Goal: Task Accomplishment & Management: Use online tool/utility

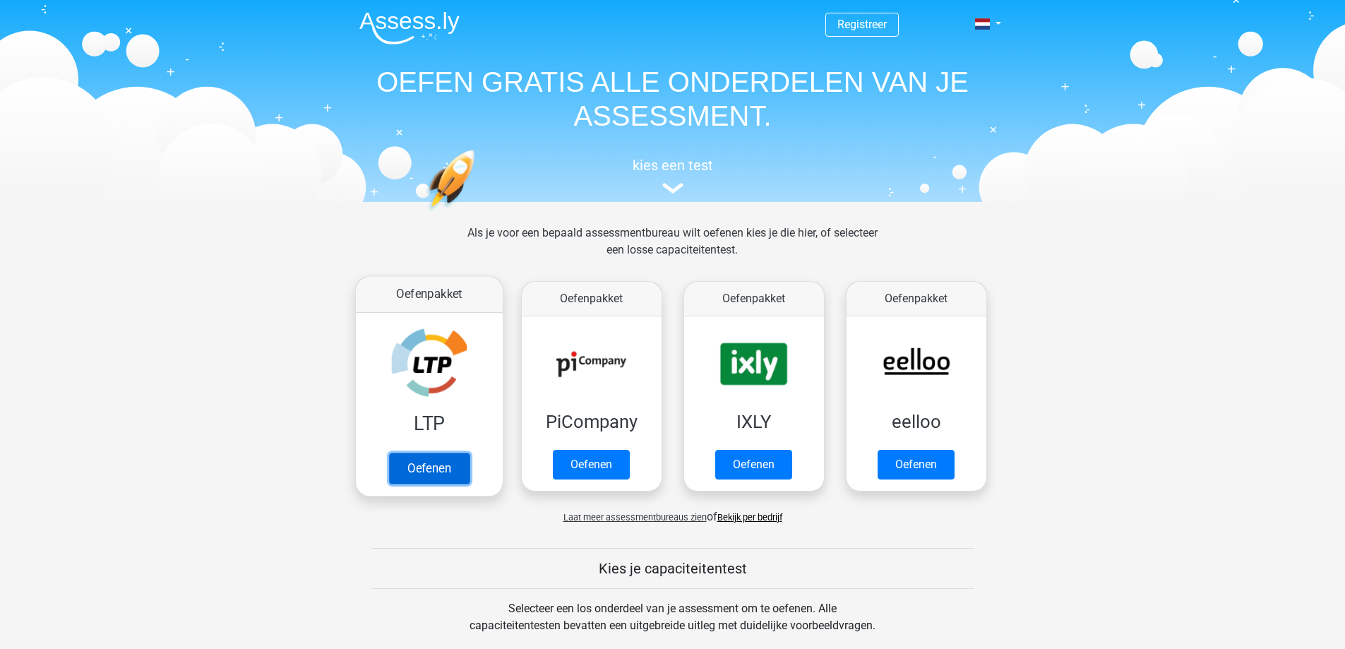
click at [438, 471] on link "Oefenen" at bounding box center [428, 468] width 80 height 31
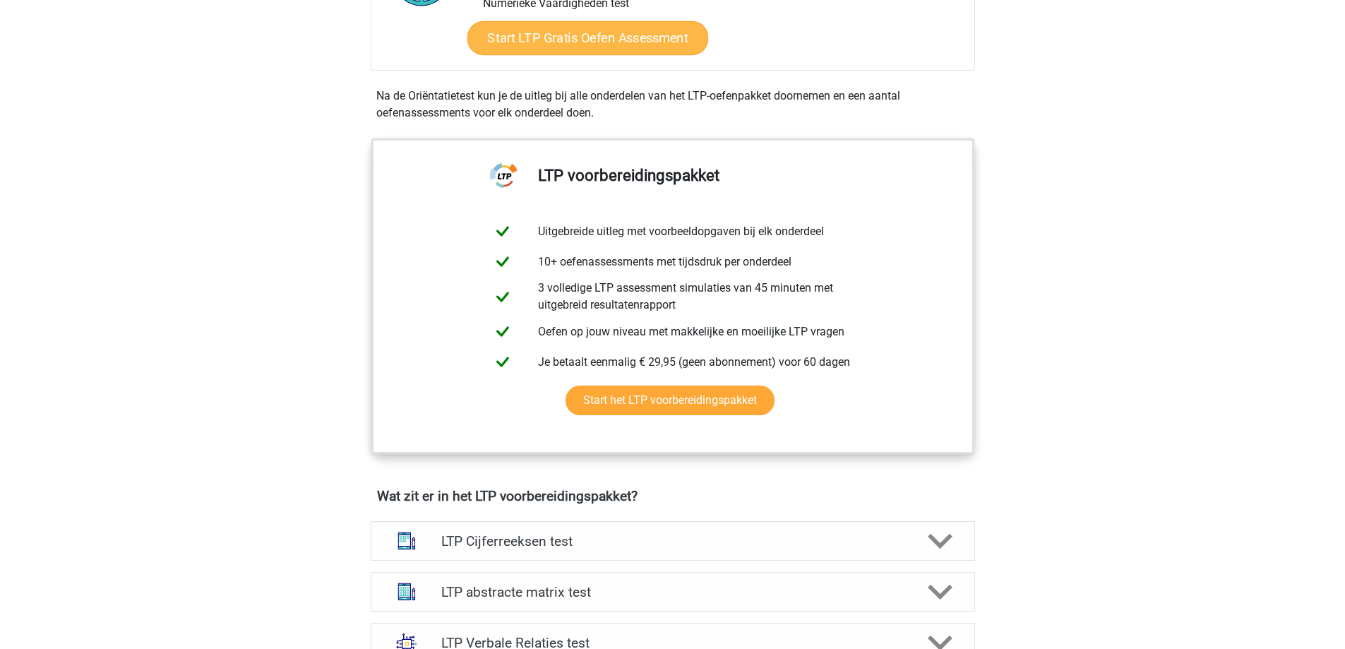
scroll to position [213, 0]
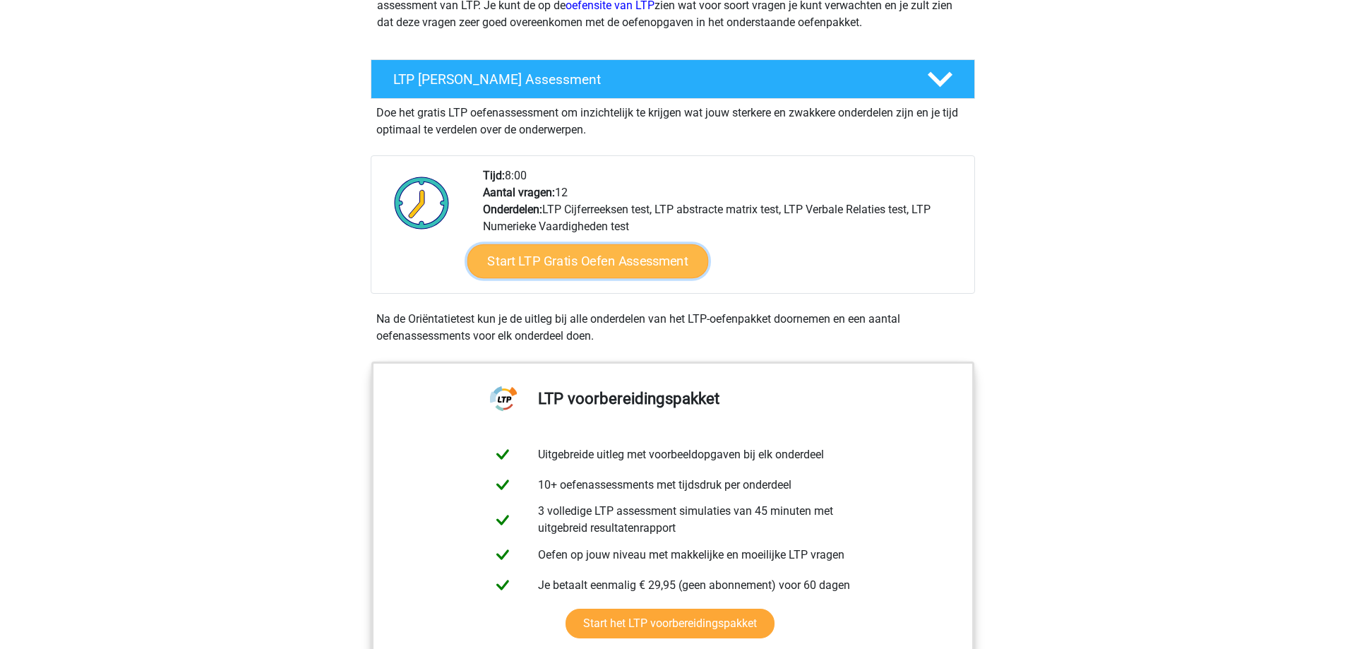
click at [647, 258] on link "Start LTP Gratis Oefen Assessment" at bounding box center [587, 261] width 241 height 34
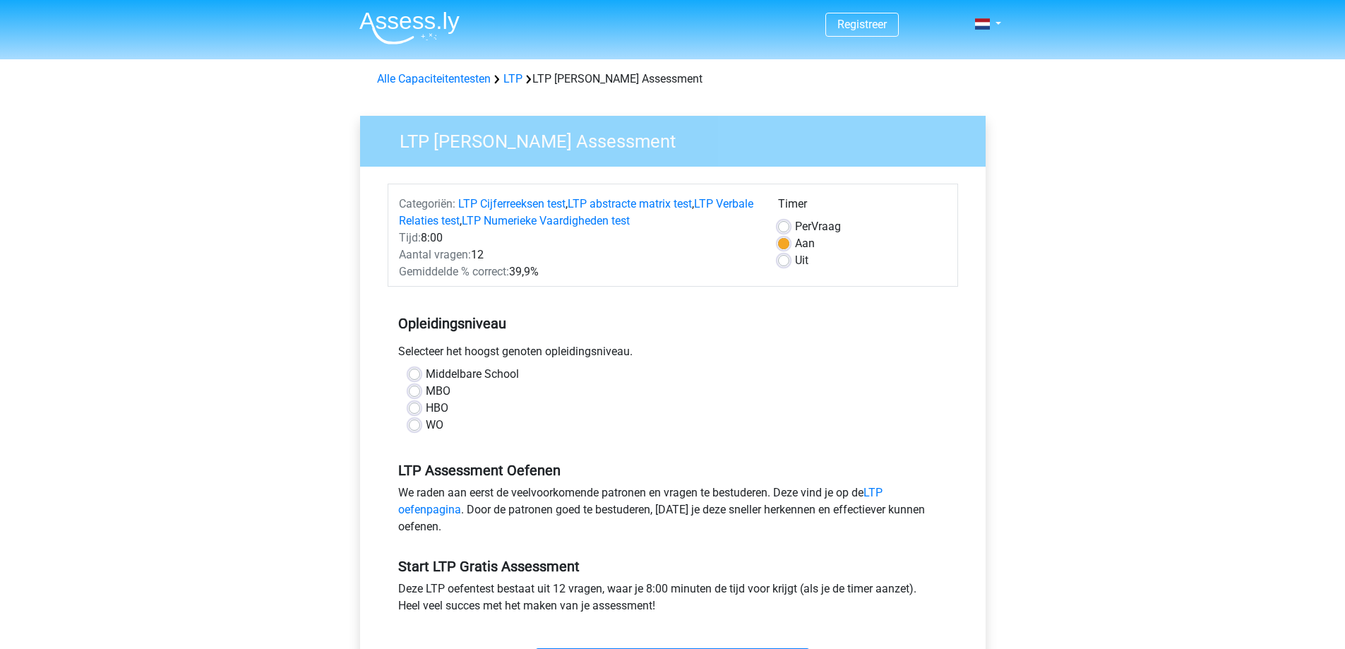
click at [448, 378] on label "Middelbare School" at bounding box center [472, 374] width 93 height 17
click at [420, 378] on input "Middelbare School" at bounding box center [414, 373] width 11 height 14
radio input "true"
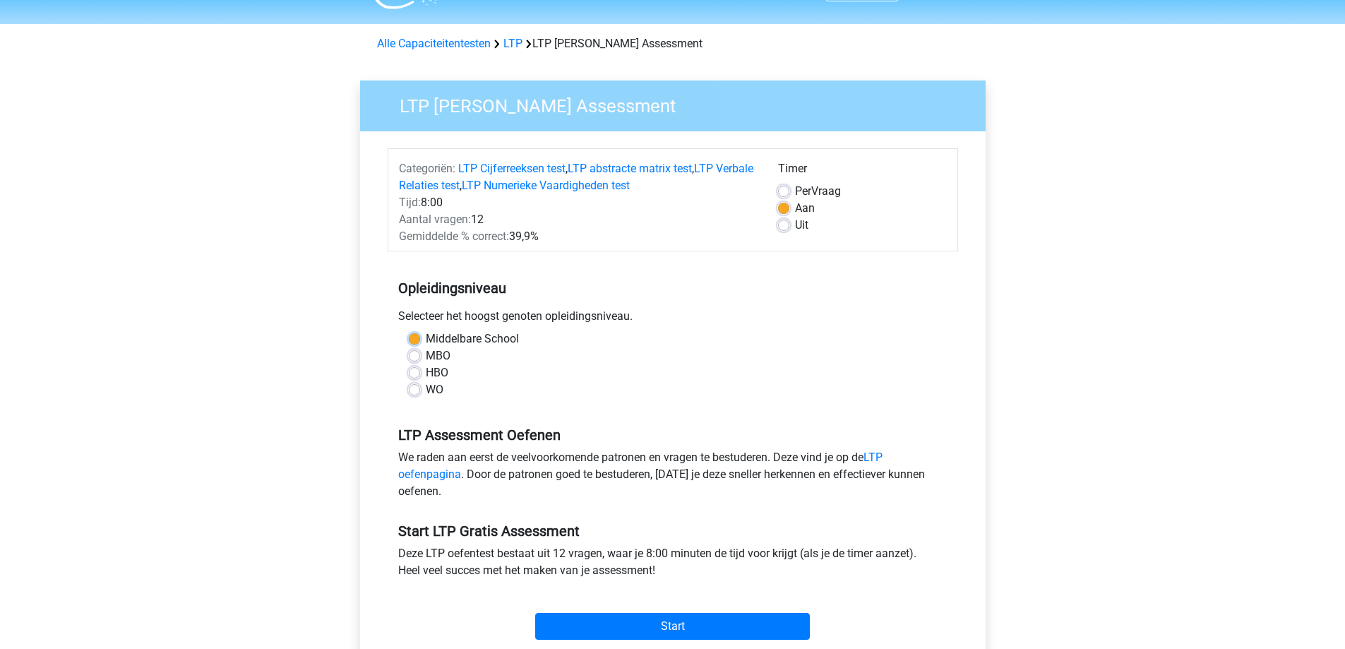
scroll to position [71, 0]
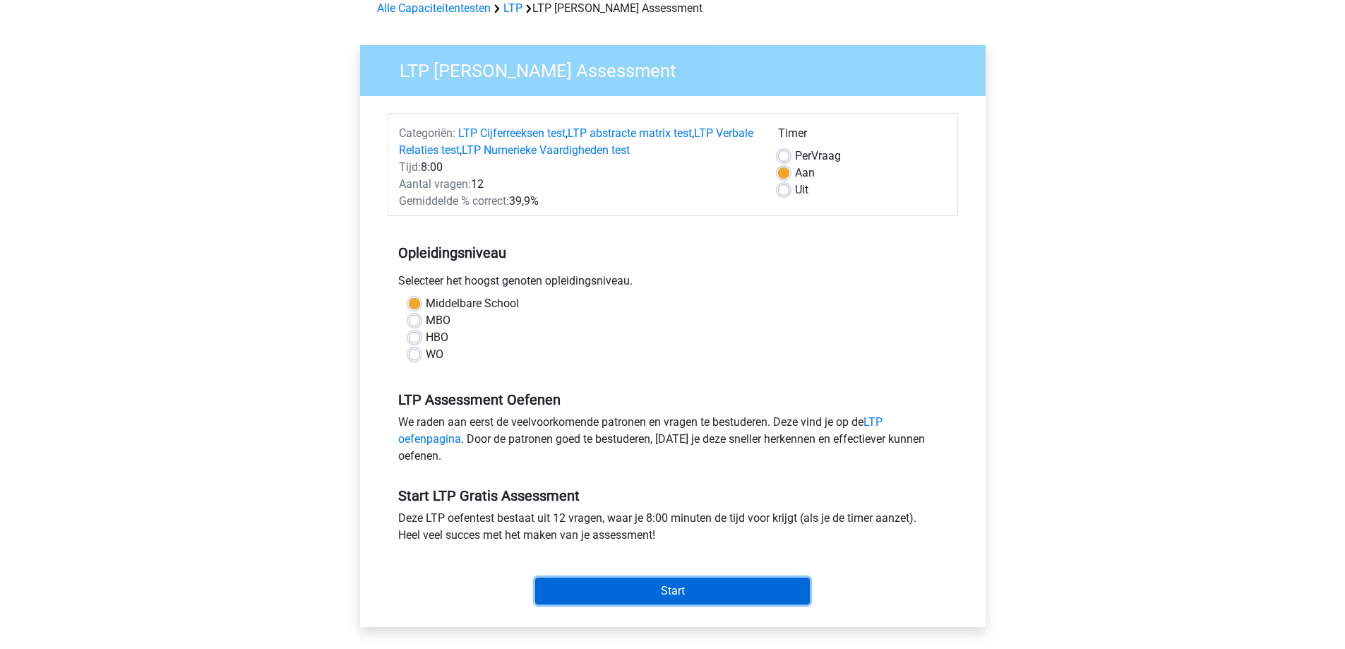
click at [606, 579] on input "Start" at bounding box center [672, 590] width 275 height 27
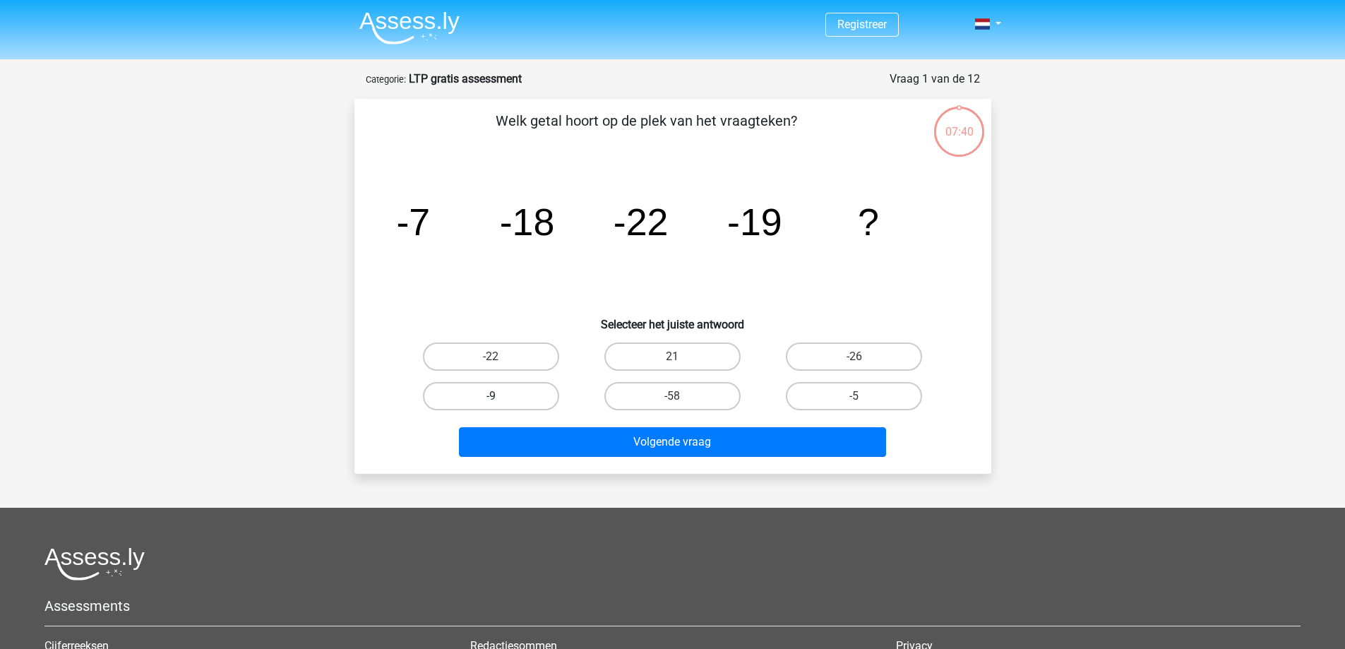
click at [536, 386] on label "-9" at bounding box center [491, 396] width 136 height 28
click at [500, 396] on input "-9" at bounding box center [495, 400] width 9 height 9
radio input "true"
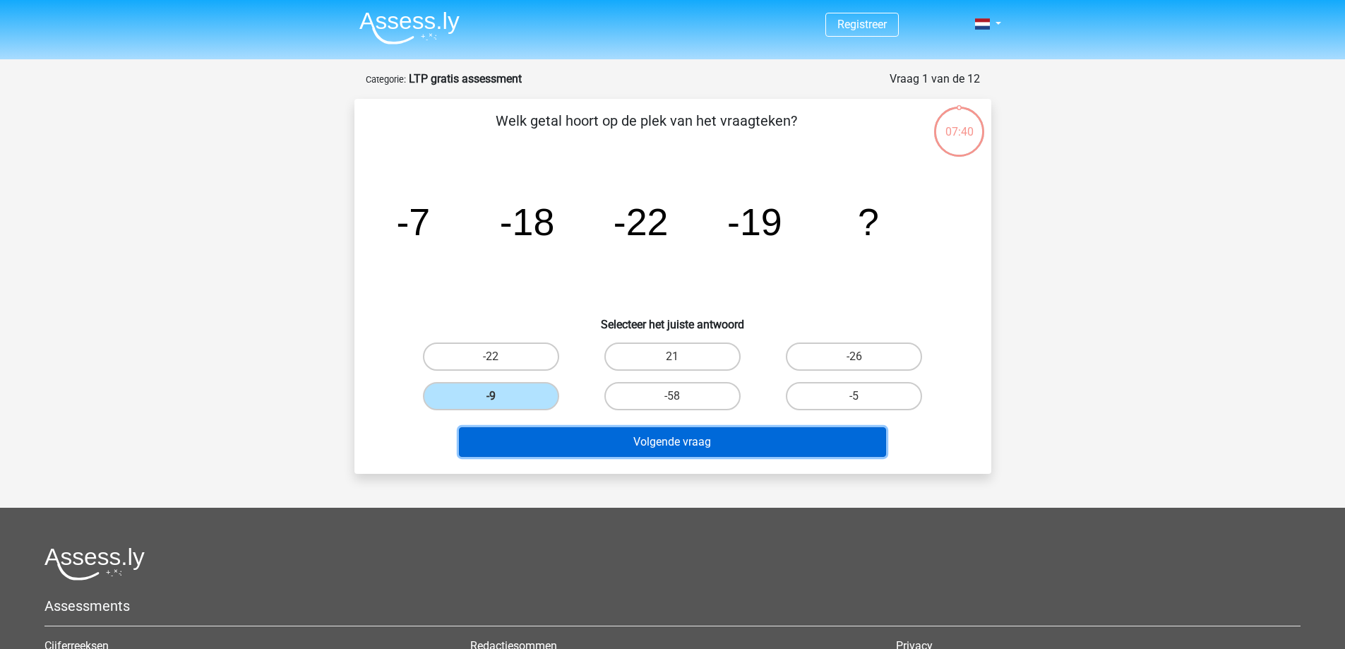
click at [587, 447] on button "Volgende vraag" at bounding box center [672, 442] width 427 height 30
